Goal: Task Accomplishment & Management: Manage account settings

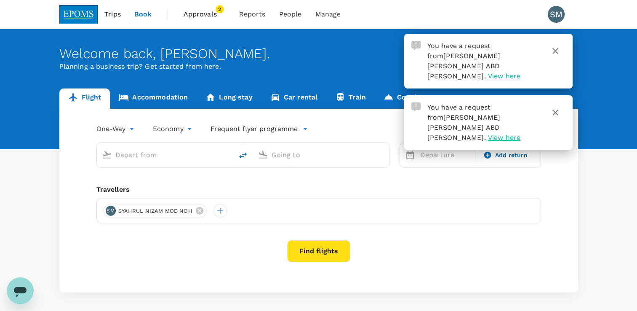
click at [558, 50] on icon "button" at bounding box center [555, 51] width 10 height 10
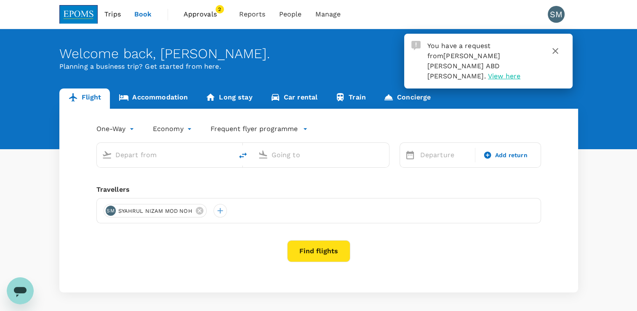
click at [557, 50] on icon "button" at bounding box center [555, 51] width 10 height 10
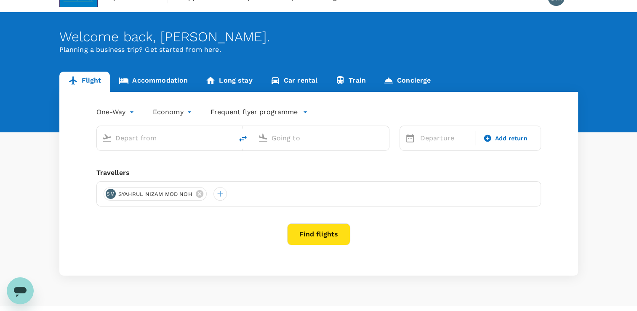
scroll to position [33, 0]
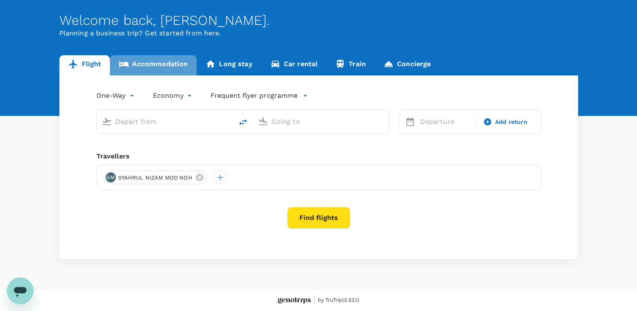
click at [175, 64] on link "Accommodation" at bounding box center [153, 65] width 87 height 20
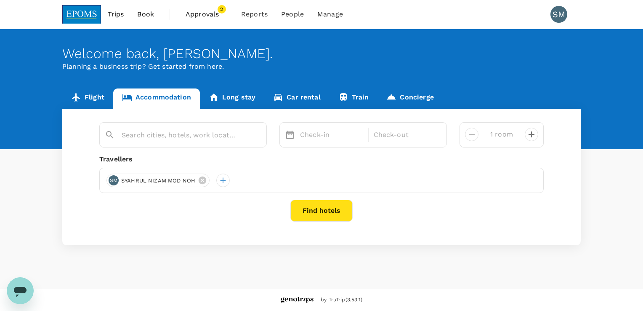
click at [208, 10] on span "Approvals" at bounding box center [207, 14] width 42 height 10
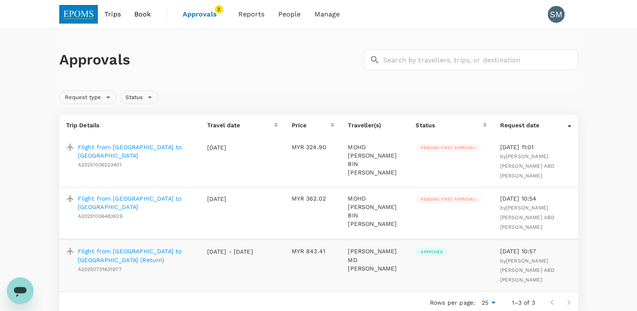
click at [151, 194] on p "Flight from Kuala Lumpur to Miri" at bounding box center [136, 202] width 116 height 17
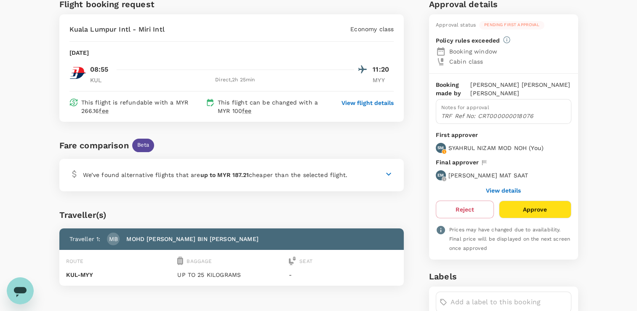
scroll to position [42, 0]
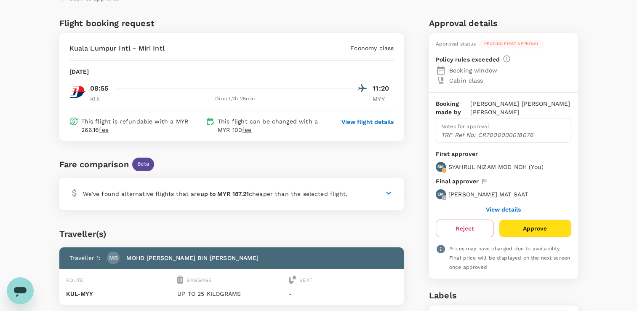
click at [544, 226] on button "Approve" at bounding box center [535, 228] width 72 height 18
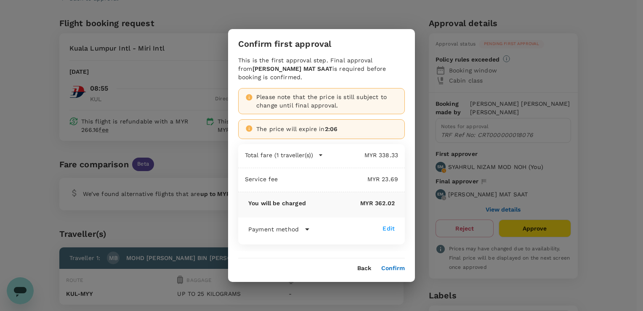
click at [391, 267] on button "Confirm" at bounding box center [393, 268] width 24 height 7
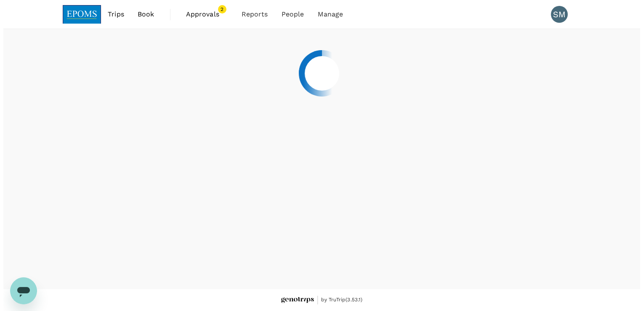
scroll to position [0, 0]
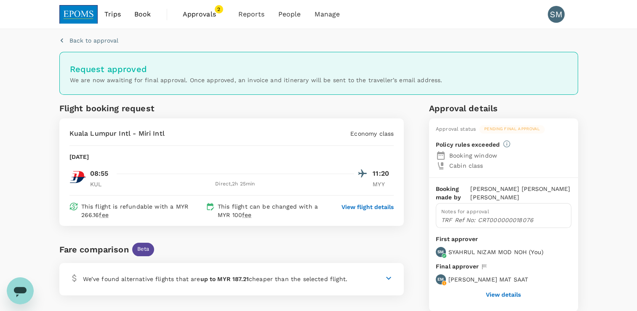
click at [199, 11] on span "Approvals" at bounding box center [204, 14] width 42 height 10
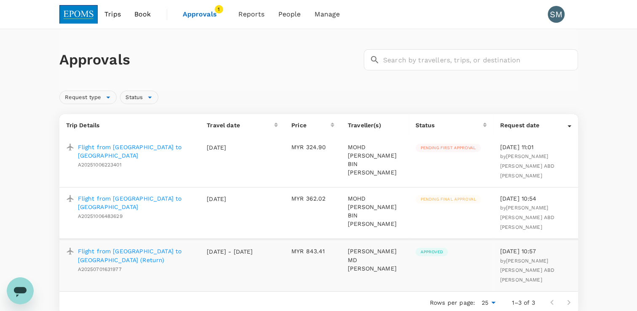
click at [137, 146] on p "Flight from Miri to Kuala Lumpur" at bounding box center [136, 151] width 116 height 17
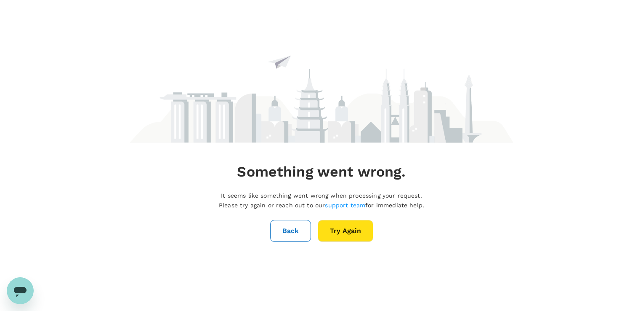
click at [339, 227] on button "Try Again" at bounding box center [346, 231] width 56 height 22
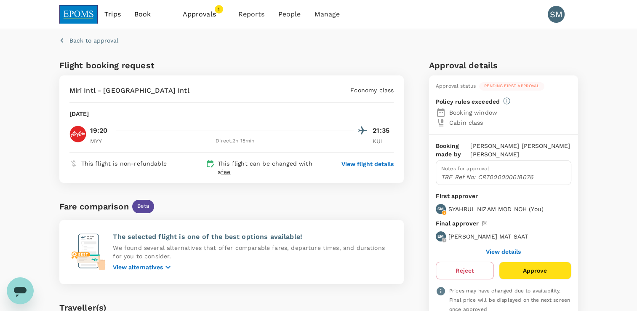
click at [542, 272] on button "Approve" at bounding box center [535, 270] width 72 height 18
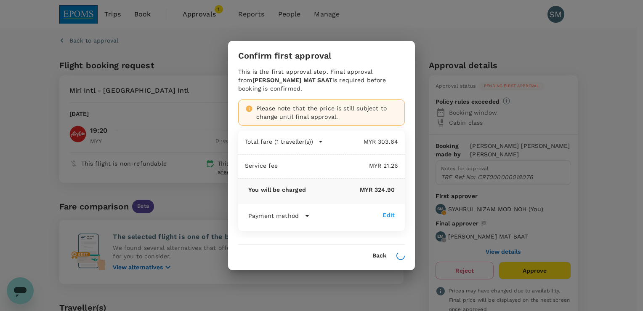
click at [370, 51] on div "Confirm first approval" at bounding box center [321, 56] width 167 height 10
click at [446, 29] on div "Confirm first approval This is the first approval step. Final approval from EDI…" at bounding box center [321, 155] width 643 height 311
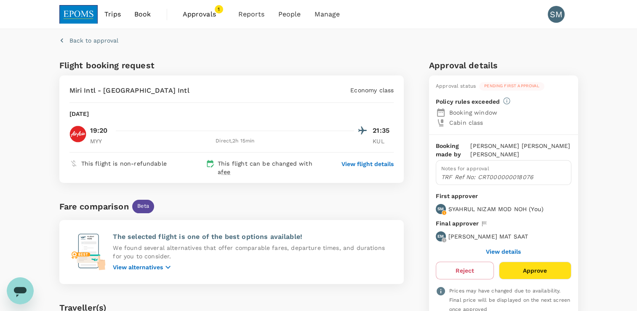
click at [74, 13] on img at bounding box center [78, 14] width 39 height 19
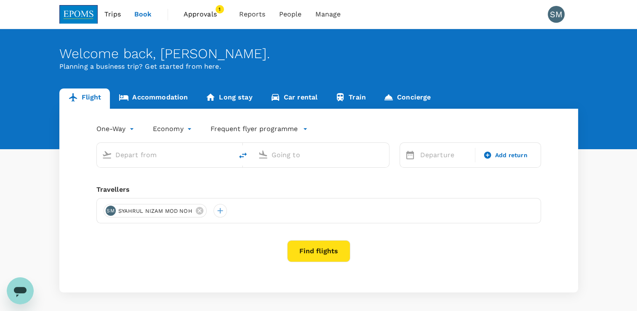
click at [191, 15] on span "Approvals" at bounding box center [204, 14] width 42 height 10
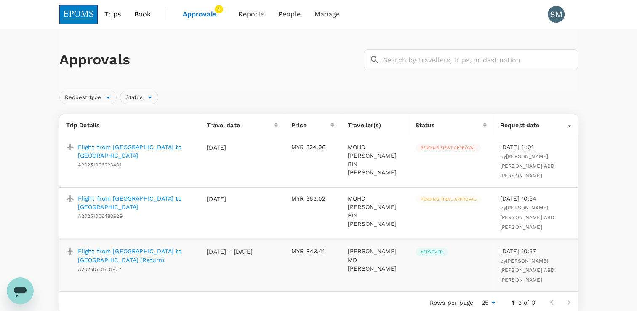
click at [138, 144] on p "Flight from Miri to Kuala Lumpur" at bounding box center [136, 151] width 116 height 17
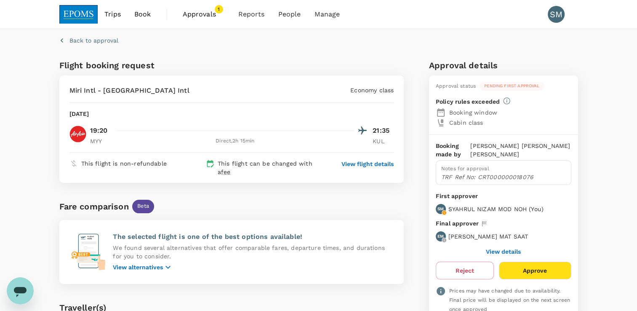
click at [540, 268] on button "Approve" at bounding box center [535, 270] width 72 height 18
click at [543, 267] on button "Approve" at bounding box center [535, 270] width 72 height 18
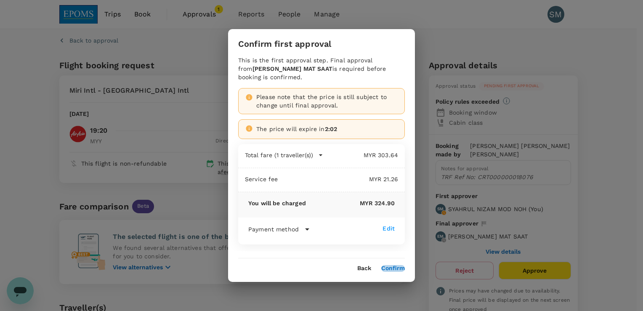
click at [395, 267] on button "Confirm" at bounding box center [393, 268] width 24 height 7
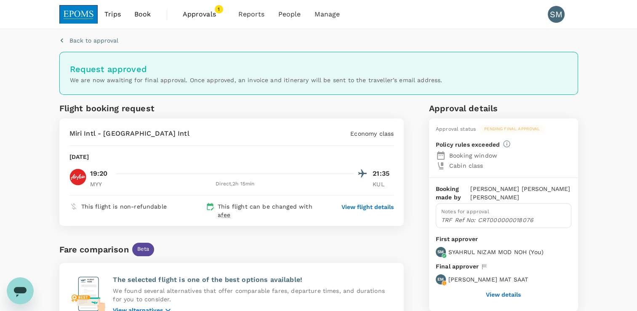
click at [192, 13] on span "Approvals" at bounding box center [204, 14] width 42 height 10
